Goal: Transaction & Acquisition: Purchase product/service

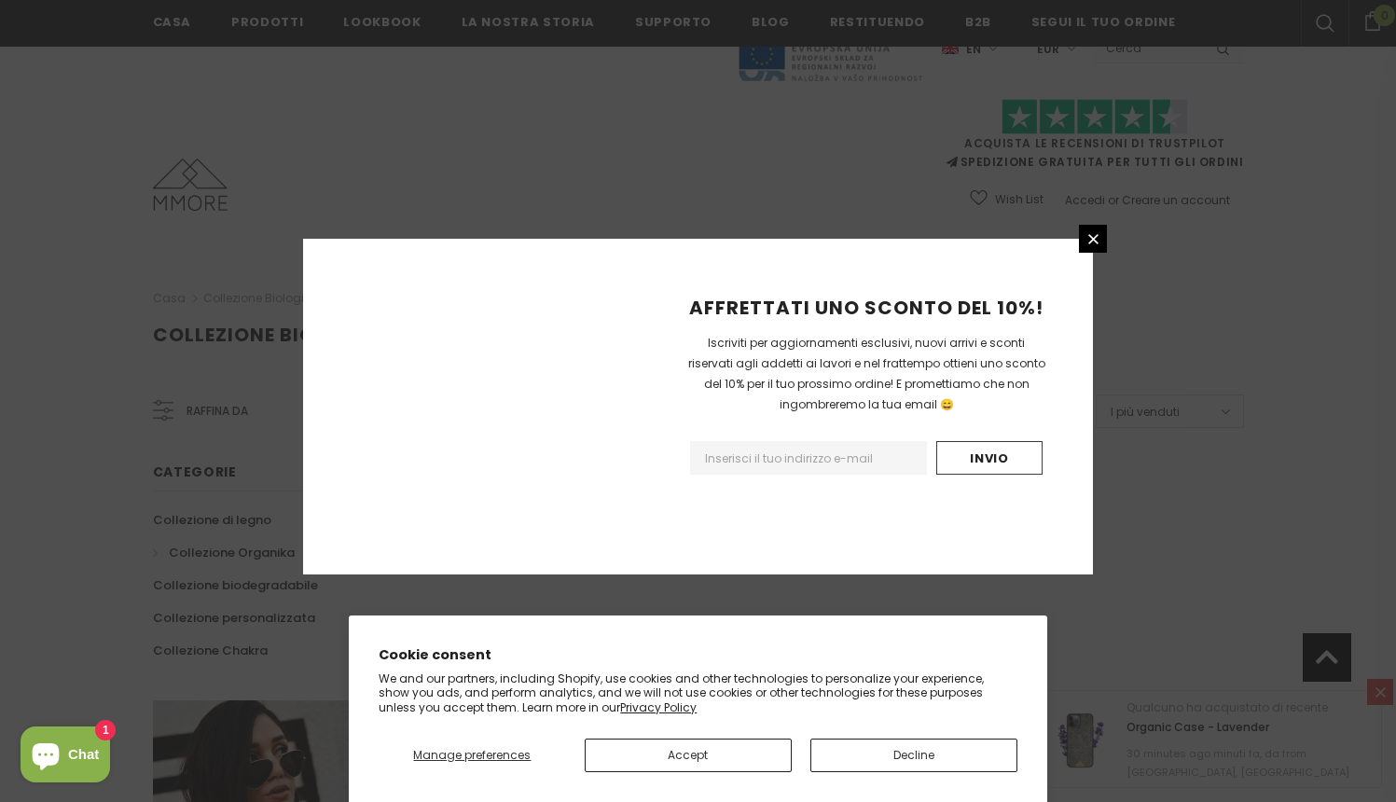
scroll to position [1110, 0]
